Goal: Transaction & Acquisition: Book appointment/travel/reservation

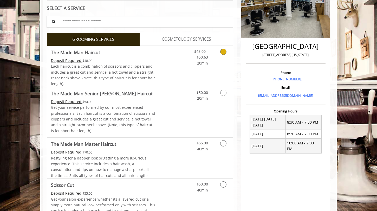
scroll to position [99, 0]
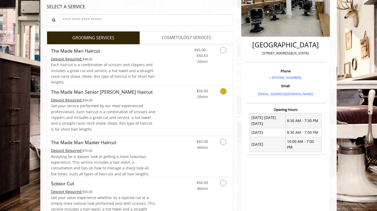
click at [219, 95] on link "Grooming services" at bounding box center [222, 93] width 13 height 14
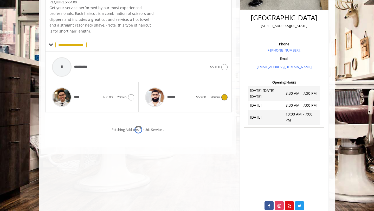
scroll to position [135, 0]
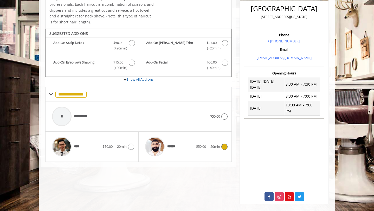
click at [177, 147] on span "******" at bounding box center [172, 146] width 11 height 5
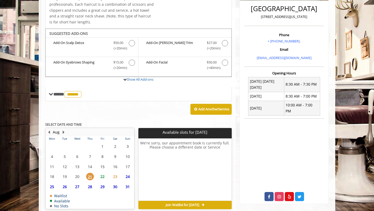
scroll to position [159, 0]
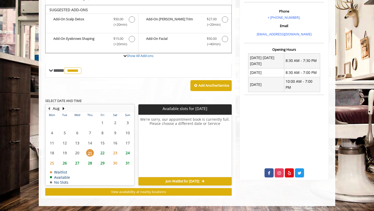
click at [62, 166] on span "26" at bounding box center [65, 163] width 8 height 8
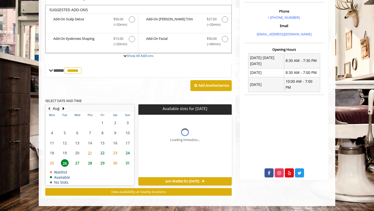
scroll to position [167, 0]
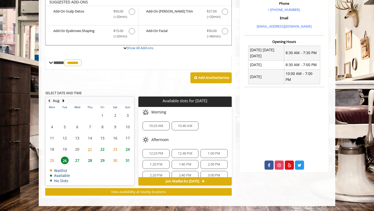
click at [125, 149] on span "24" at bounding box center [128, 149] width 8 height 8
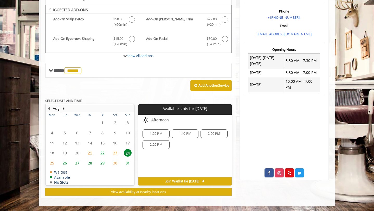
click at [63, 165] on span "26" at bounding box center [65, 163] width 8 height 8
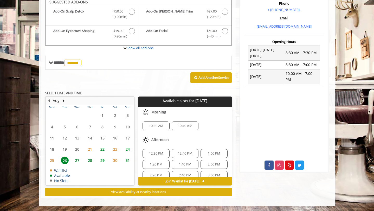
scroll to position [18, 0]
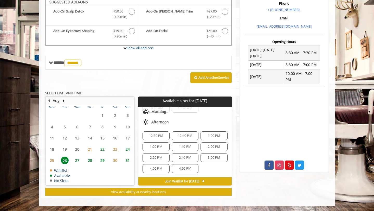
click at [153, 169] on span "4:00 PM" at bounding box center [156, 169] width 12 height 4
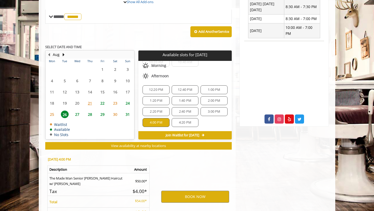
scroll to position [261, 0]
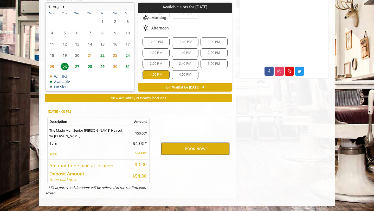
click at [179, 148] on button "BOOK NOW" at bounding box center [195, 149] width 68 height 12
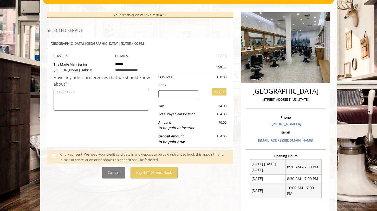
scroll to position [135, 0]
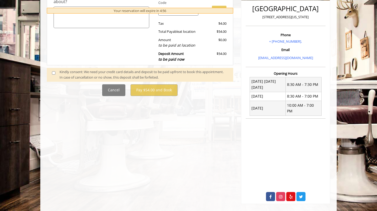
click at [53, 75] on span at bounding box center [55, 74] width 15 height 11
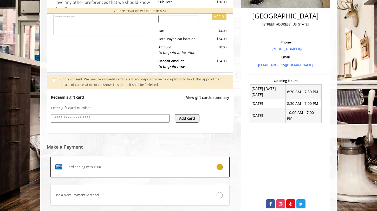
scroll to position [160, 0]
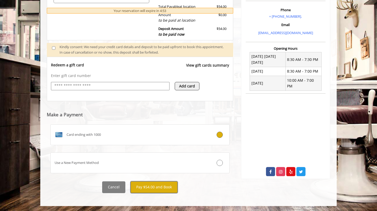
click at [138, 184] on button "Pay $54.00 and Book" at bounding box center [154, 187] width 47 height 12
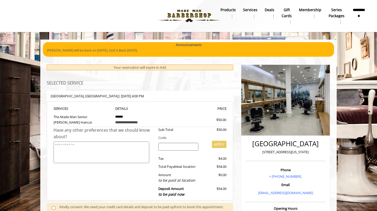
scroll to position [0, 0]
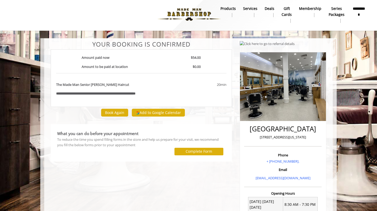
scroll to position [2, 0]
